Goal: Register for event/course

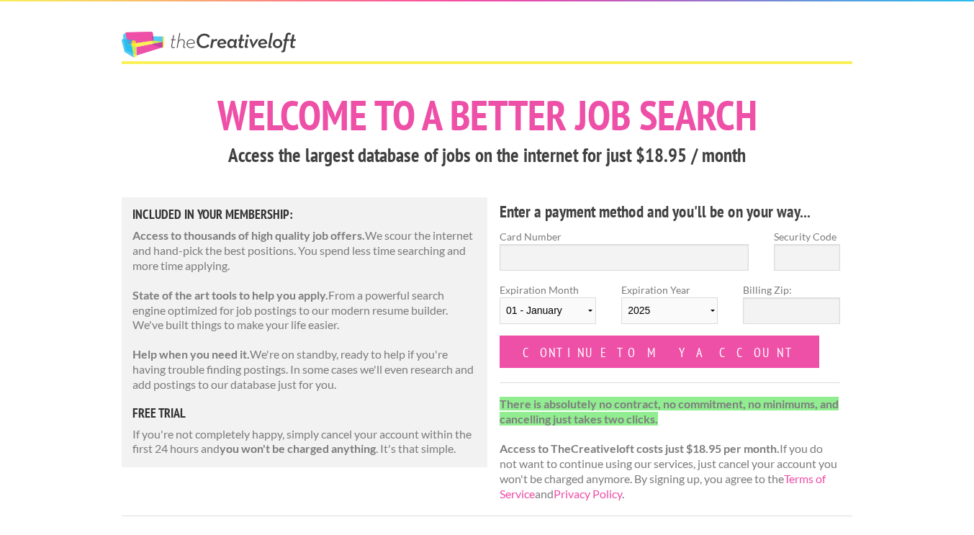
click at [245, 38] on link "The Creative Loft" at bounding box center [209, 45] width 174 height 26
click at [225, 39] on link "The Creative Loft" at bounding box center [209, 45] width 174 height 26
click at [152, 42] on link "The Creative Loft" at bounding box center [209, 45] width 174 height 26
